Goal: Navigation & Orientation: Find specific page/section

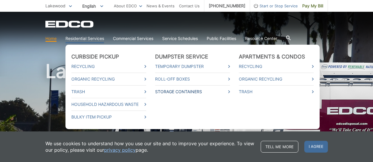
click at [172, 94] on link "Storage Containers" at bounding box center [192, 92] width 75 height 6
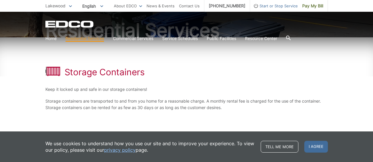
scroll to position [67, 0]
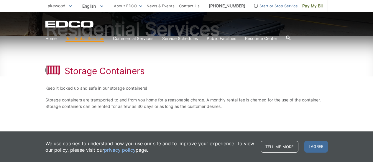
click at [197, 74] on div "Storage Containers" at bounding box center [186, 71] width 282 height 11
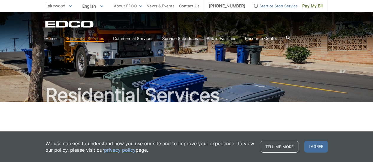
scroll to position [0, 0]
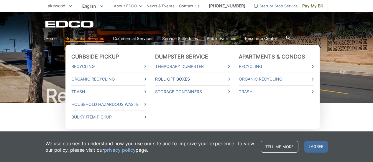
click at [179, 80] on link "Roll-Off Boxes" at bounding box center [192, 79] width 75 height 6
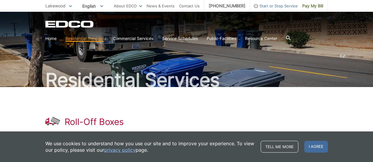
scroll to position [16, 0]
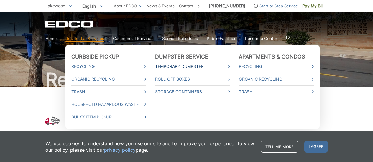
click at [178, 67] on link "Temporary Dumpster" at bounding box center [192, 66] width 75 height 6
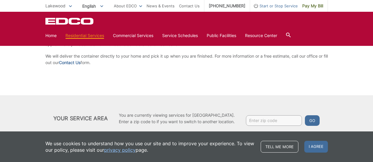
scroll to position [137, 0]
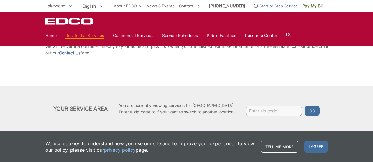
click at [254, 108] on input "Enter zip code" at bounding box center [274, 111] width 56 height 11
